Goal: Task Accomplishment & Management: Manage account settings

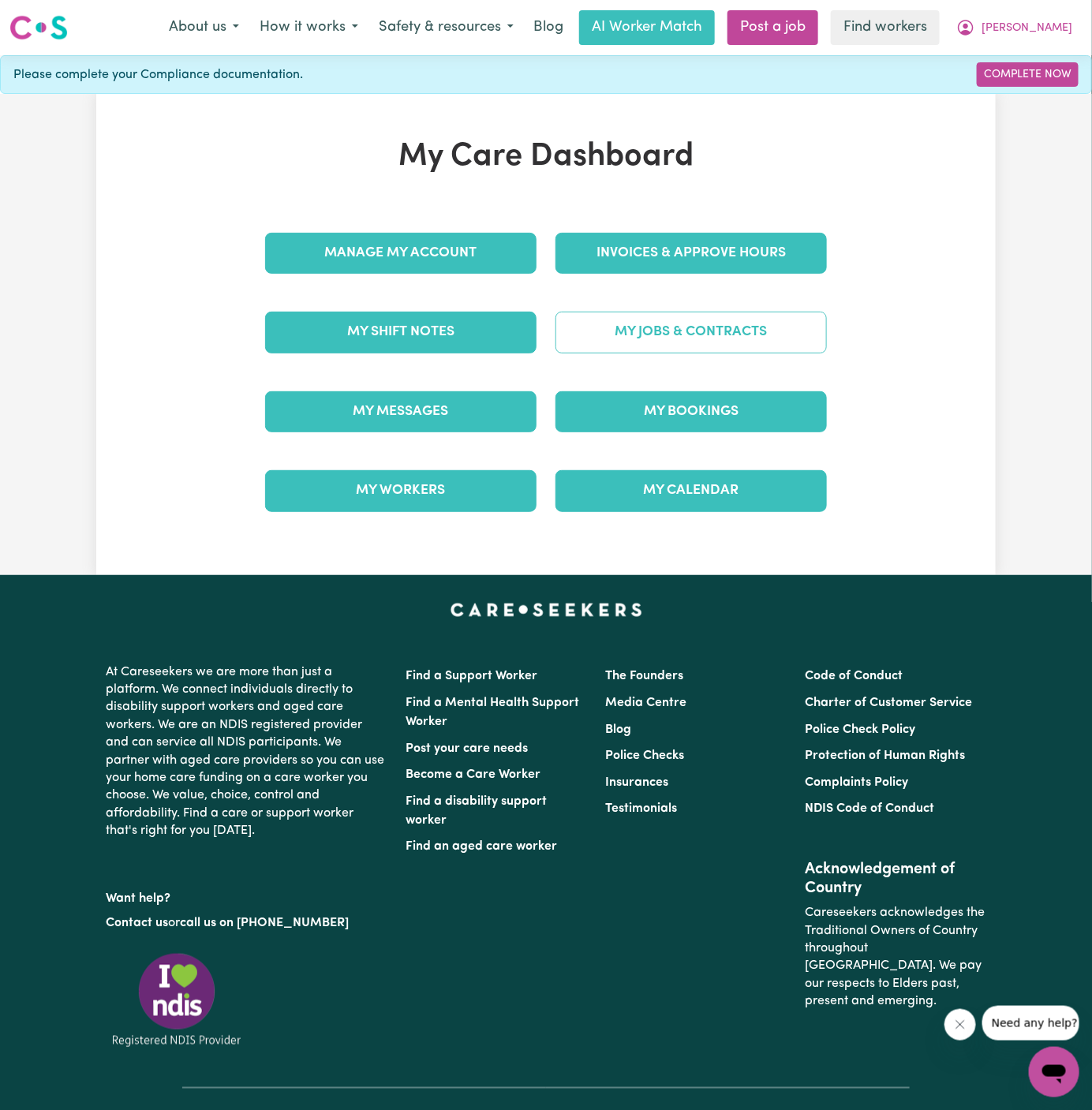
click at [748, 341] on link "My Jobs & Contracts" at bounding box center [692, 332] width 271 height 41
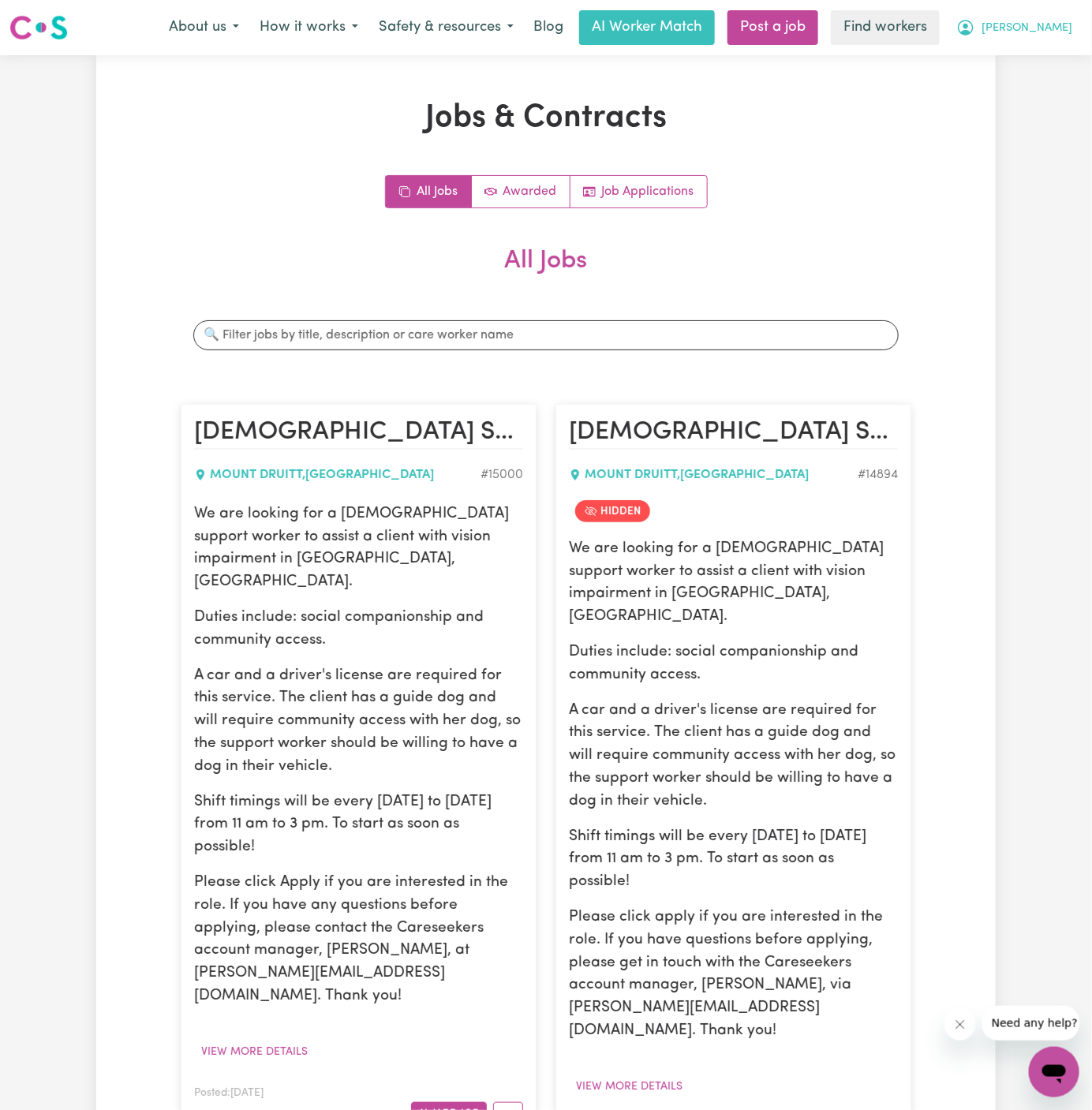
click at [1047, 25] on span "[PERSON_NAME]" at bounding box center [1027, 29] width 91 height 18
click at [1035, 84] on link "Logout" at bounding box center [1019, 91] width 124 height 30
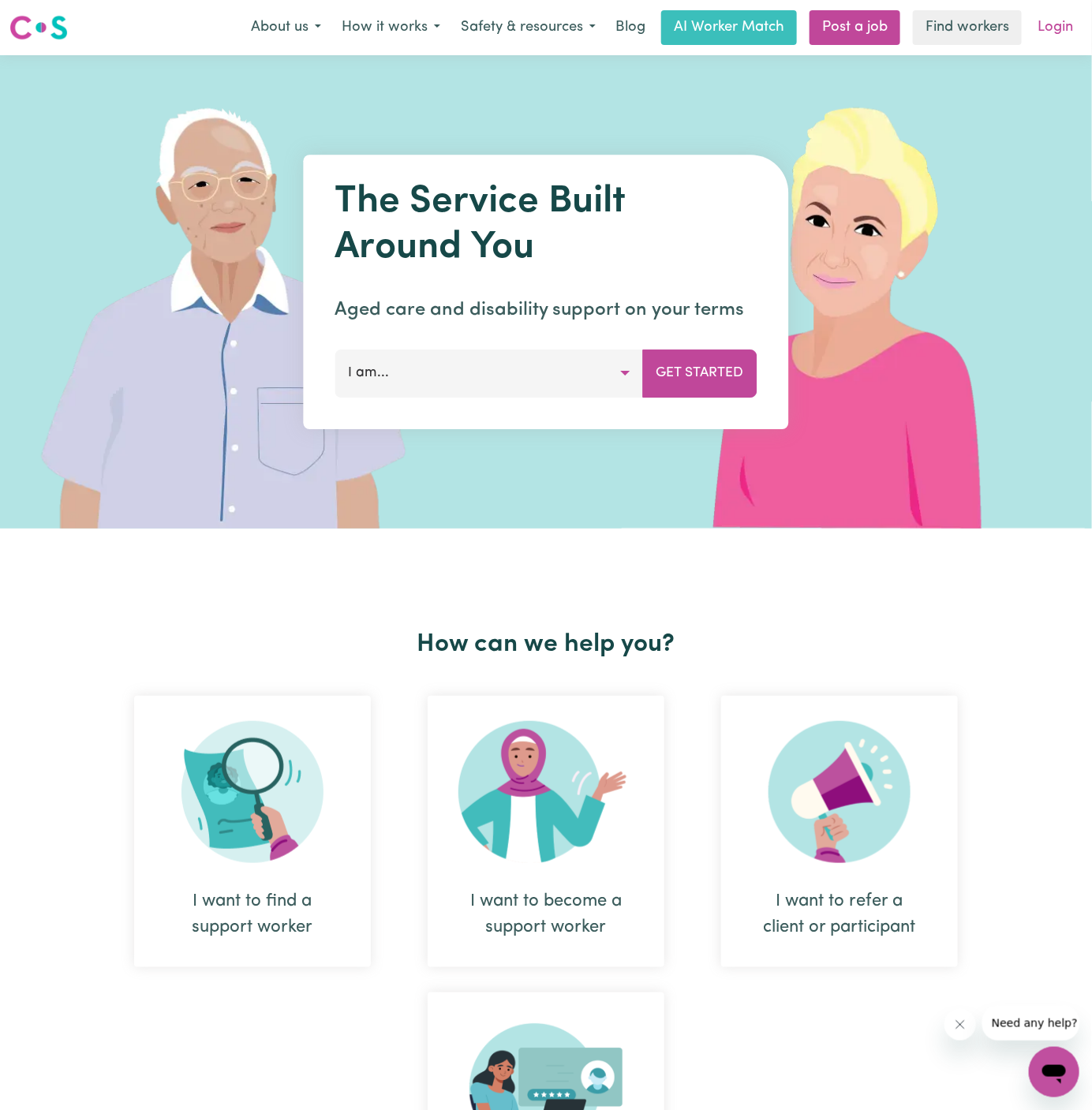
click at [1055, 31] on link "Login" at bounding box center [1055, 28] width 54 height 35
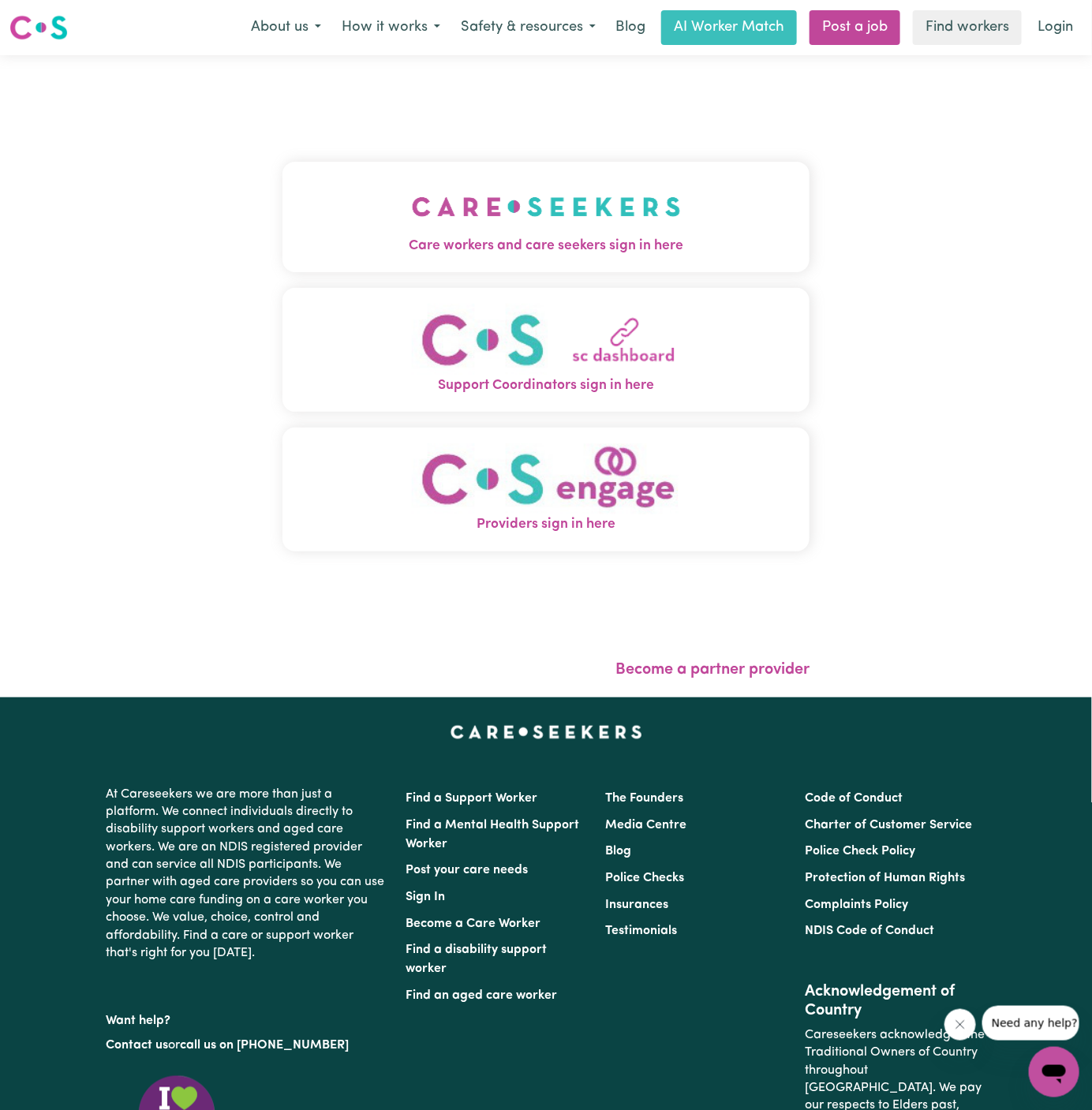
click at [640, 179] on button "Care workers and care seekers sign in here" at bounding box center [546, 217] width 527 height 110
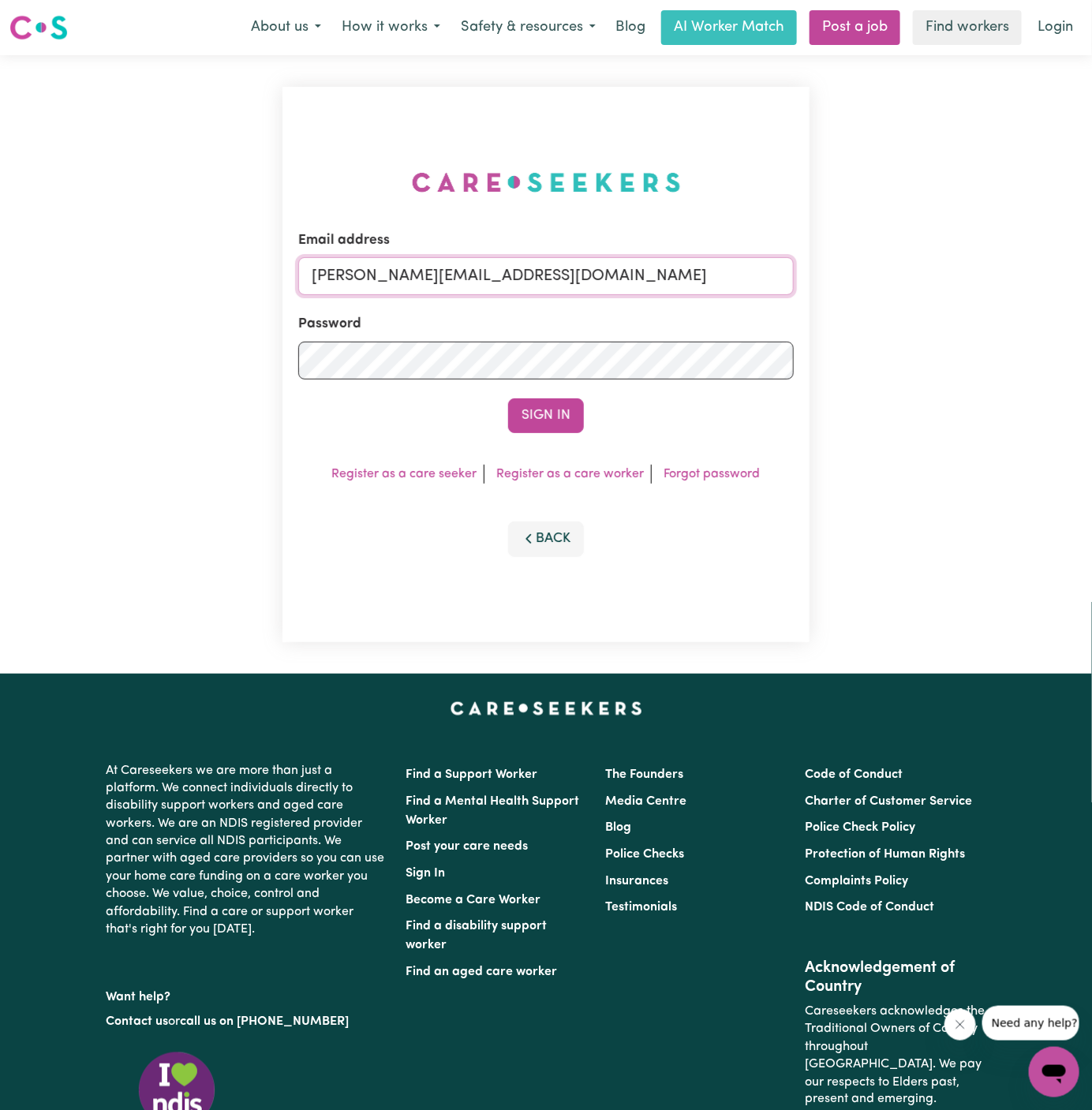
click at [690, 271] on input "[PERSON_NAME][EMAIL_ADDRESS][DOMAIN_NAME]" at bounding box center [546, 276] width 496 height 38
drag, startPoint x: 389, startPoint y: 271, endPoint x: 1013, endPoint y: 295, distance: 624.5
click at [1013, 295] on div "Email address [EMAIL_ADDRESS][DOMAIN_NAME] Password Sign In Register as a care …" at bounding box center [546, 364] width 1092 height 619
type input "[EMAIL_ADDRESS][DOMAIN_NAME]"
click at [508, 398] on button "Sign In" at bounding box center [546, 416] width 76 height 35
